Goal: Obtain resource: Obtain resource

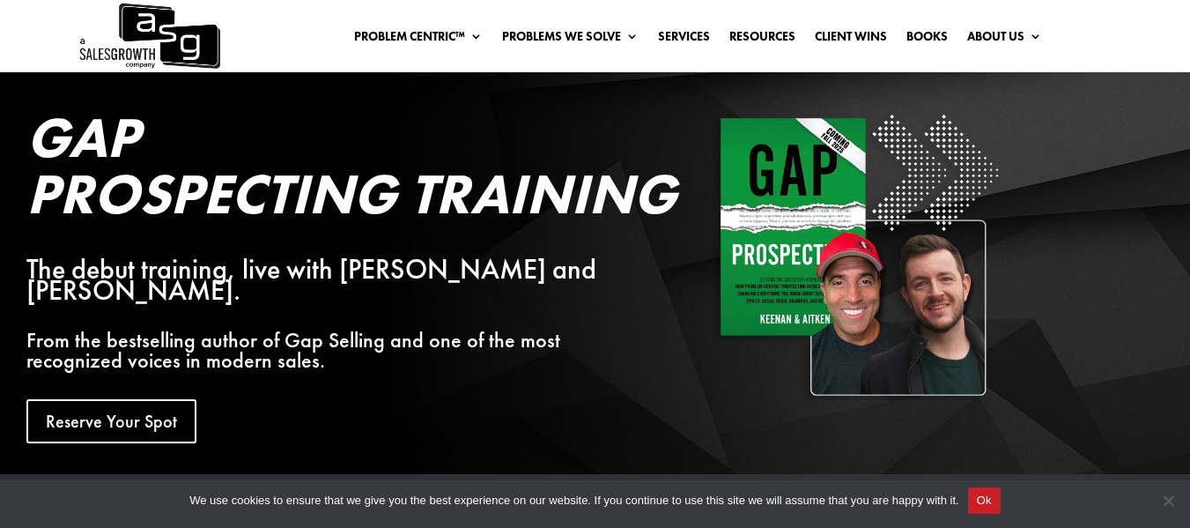
click at [1126, 122] on div "Gap Prospecting Training The debut training, live with [PERSON_NAME] and [PERSO…" at bounding box center [595, 275] width 1190 height 407
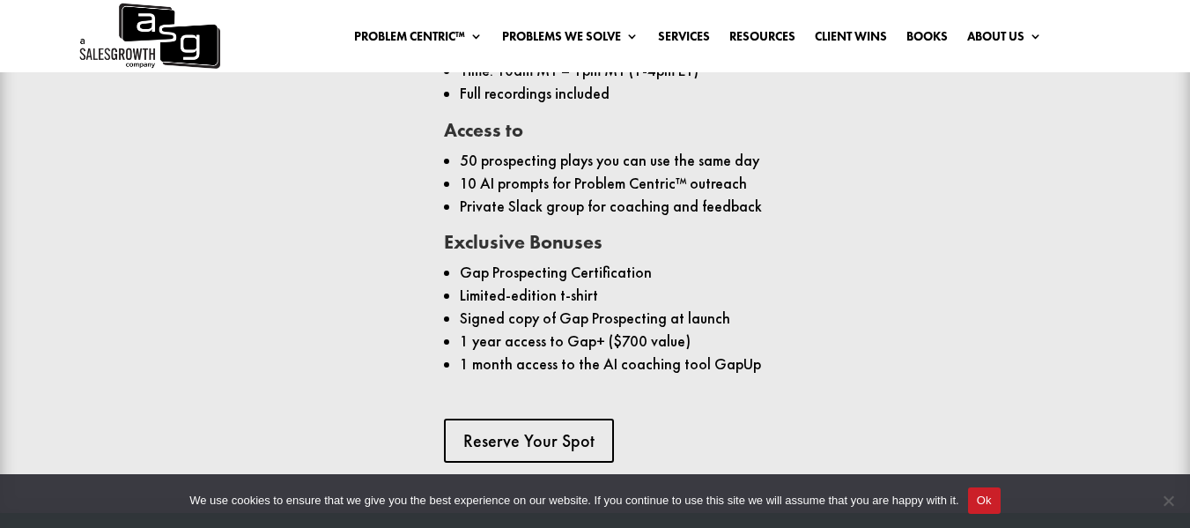
scroll to position [1464, 0]
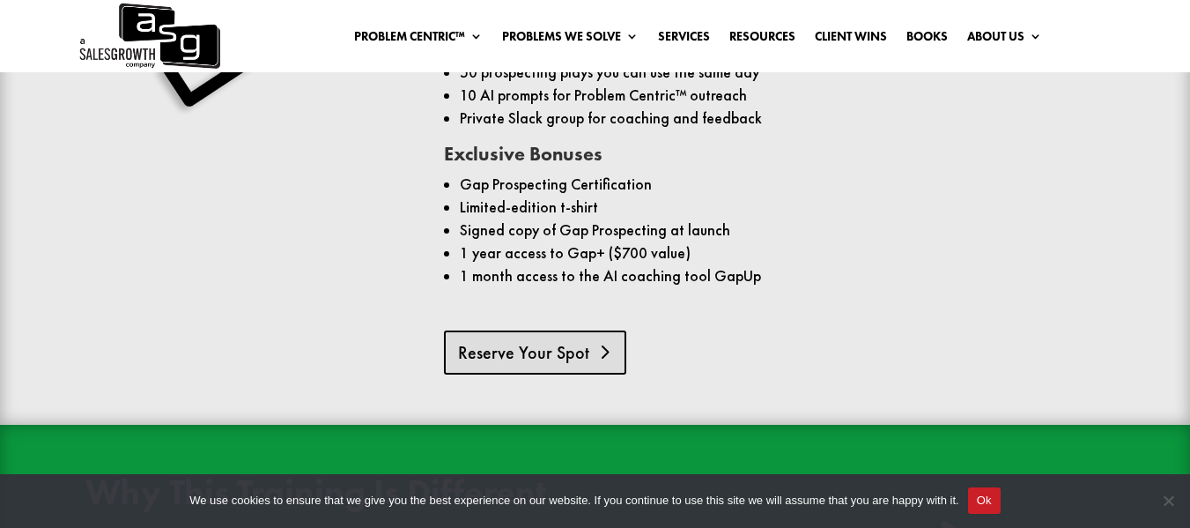
click at [552, 331] on link "Reserve Your Spot" at bounding box center [535, 352] width 182 height 44
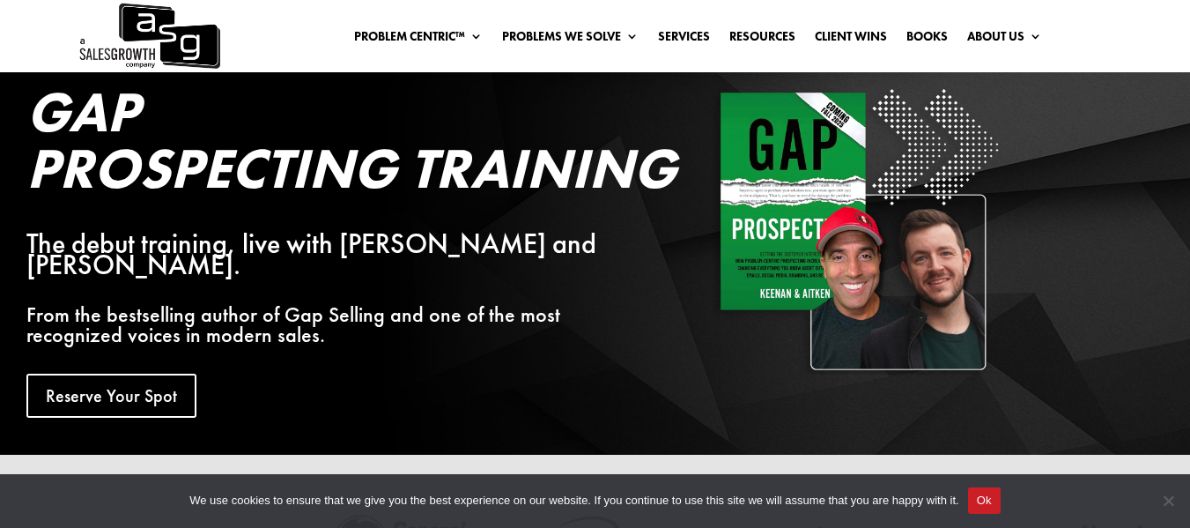
scroll to position [0, 0]
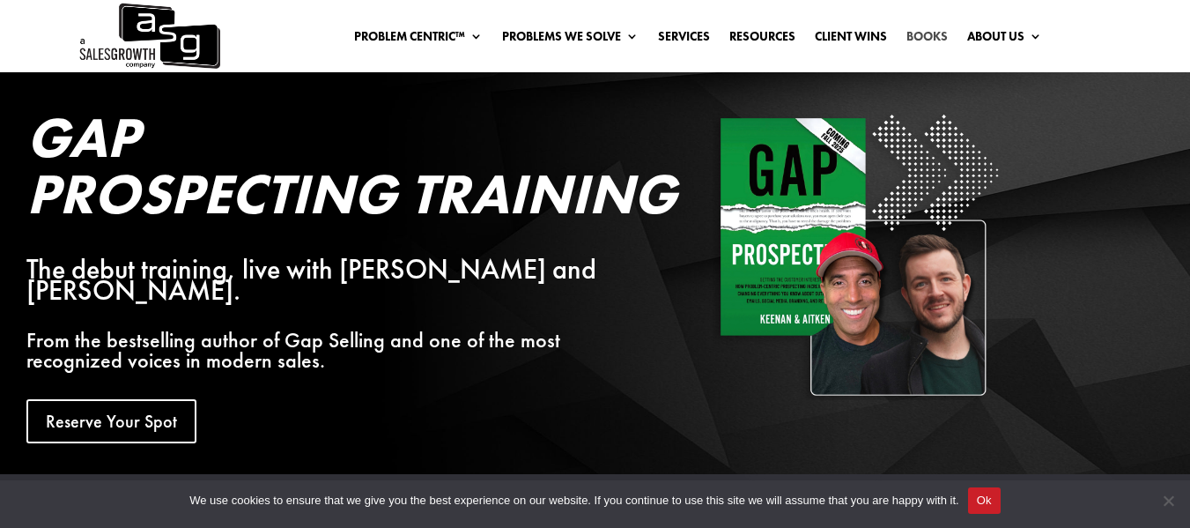
click at [927, 38] on link "Books" at bounding box center [927, 39] width 41 height 19
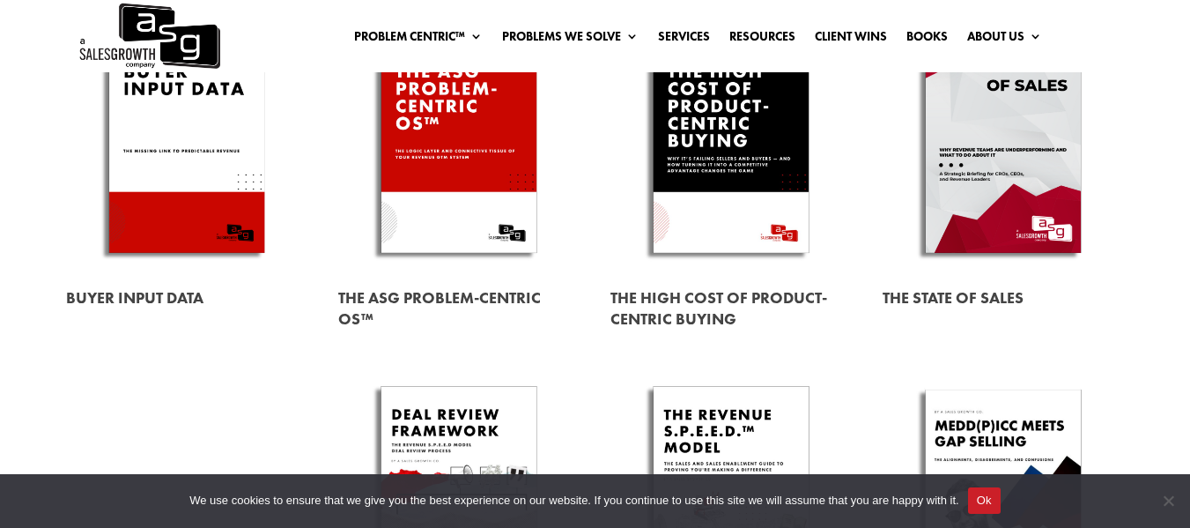
scroll to position [264, 0]
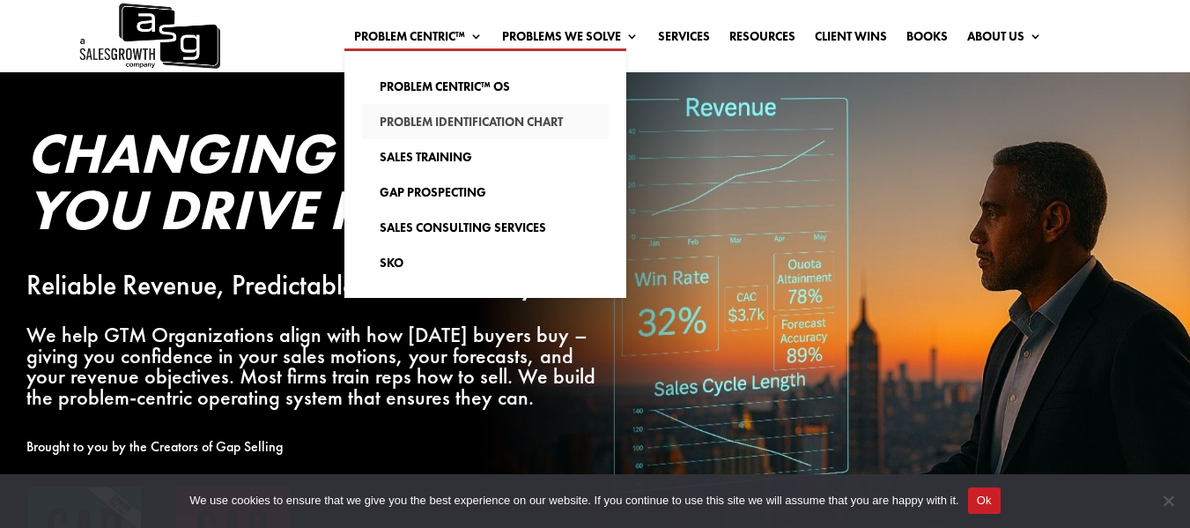
click at [434, 117] on link "Problem Identification Chart" at bounding box center [485, 121] width 247 height 35
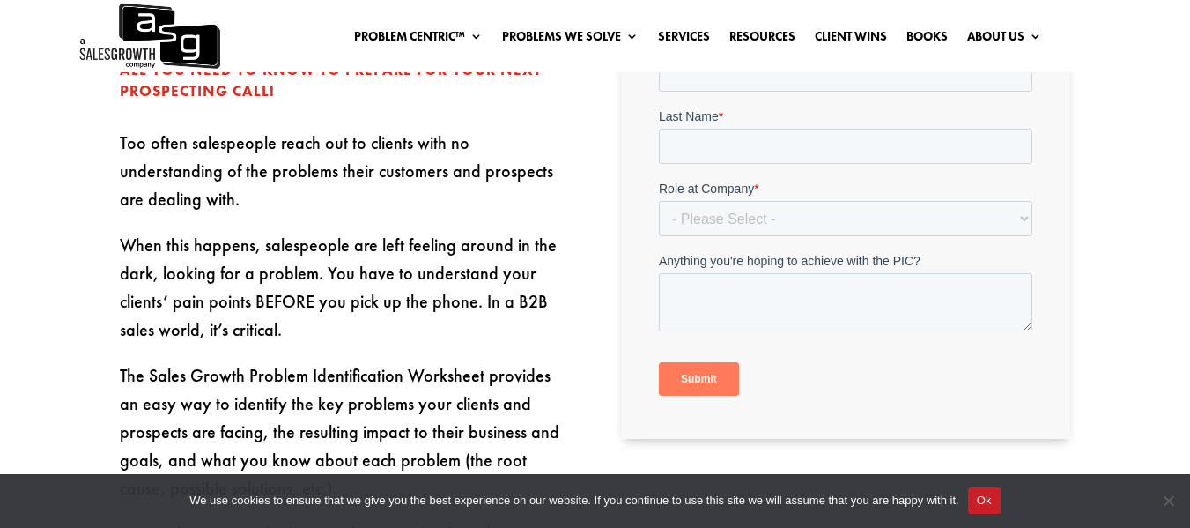
scroll to position [705, 0]
